Goal: Complete application form

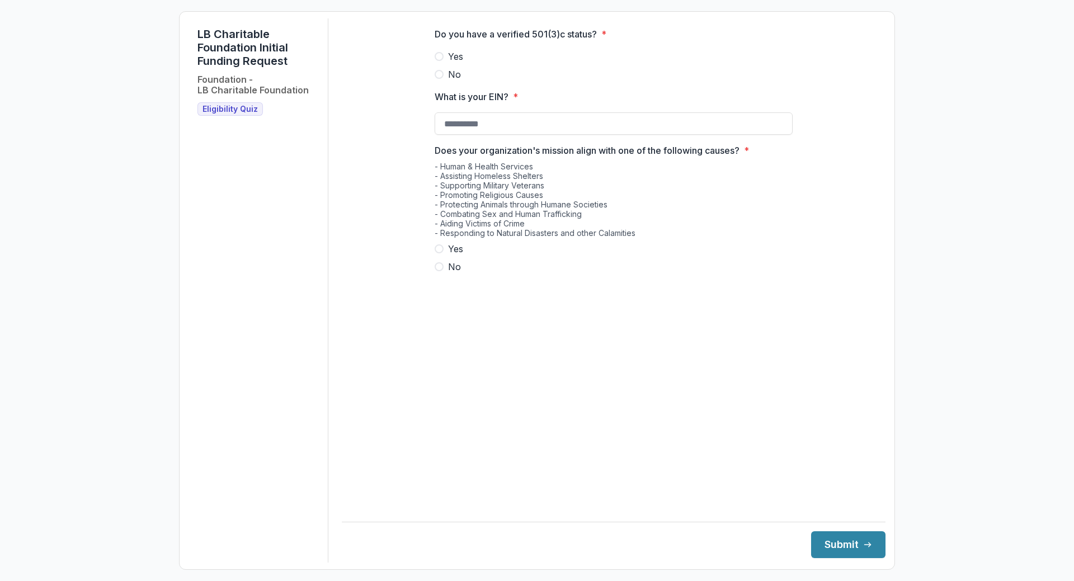
click at [439, 61] on span at bounding box center [439, 56] width 9 height 9
click at [525, 135] on input "What is your EIN? *" at bounding box center [614, 123] width 358 height 22
type input "**********"
click at [439, 253] on span at bounding box center [439, 248] width 9 height 9
click at [844, 536] on button "Submit" at bounding box center [848, 544] width 74 height 27
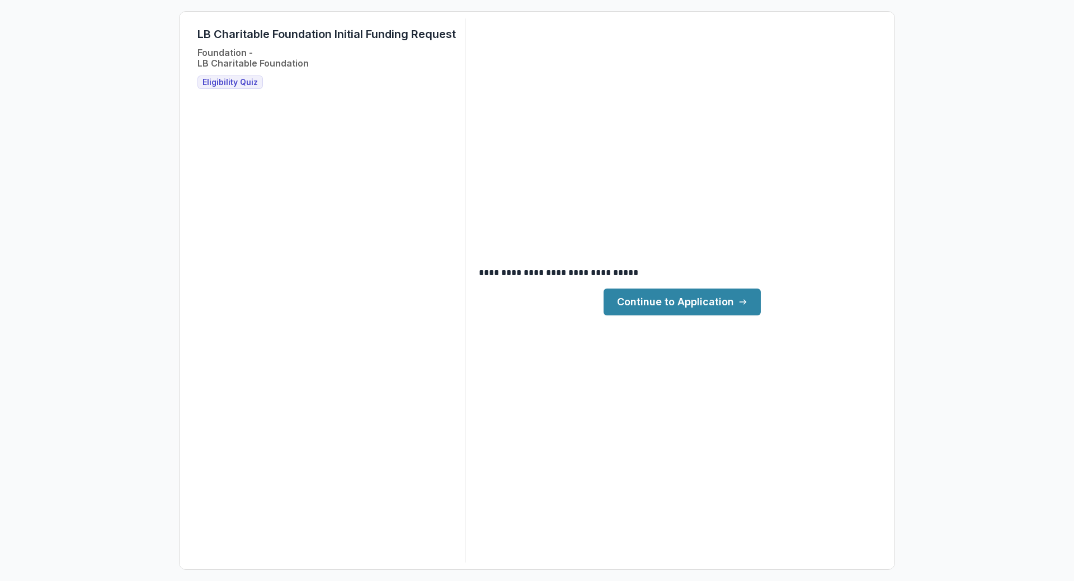
click at [672, 304] on link "Continue to Application" at bounding box center [682, 302] width 157 height 27
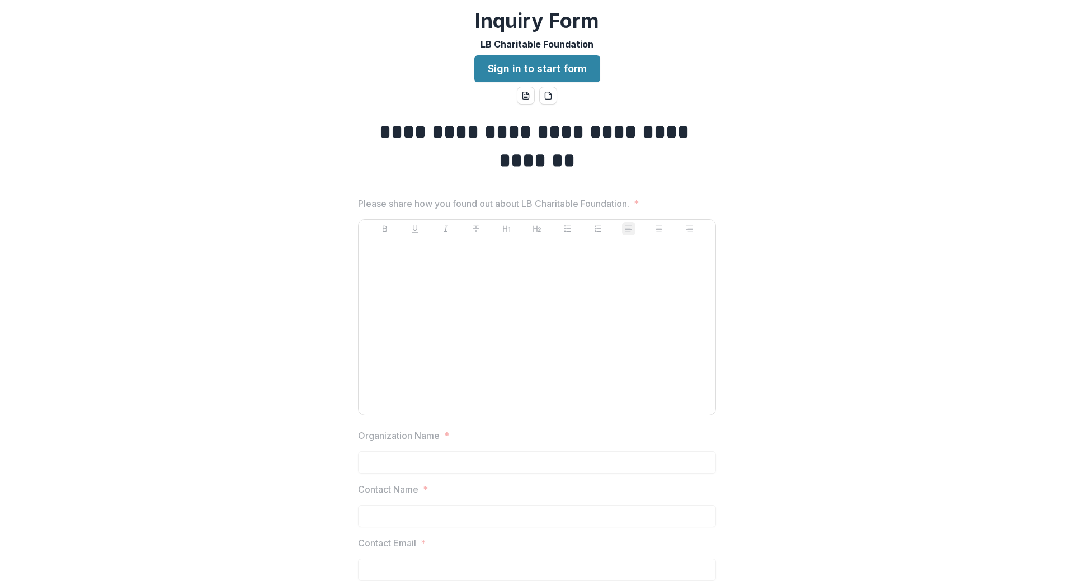
click at [430, 277] on div at bounding box center [537, 327] width 348 height 168
click at [402, 262] on div at bounding box center [537, 327] width 348 height 168
click at [418, 316] on div at bounding box center [537, 327] width 348 height 168
click at [420, 316] on div at bounding box center [537, 327] width 348 height 168
